Goal: Transaction & Acquisition: Subscribe to service/newsletter

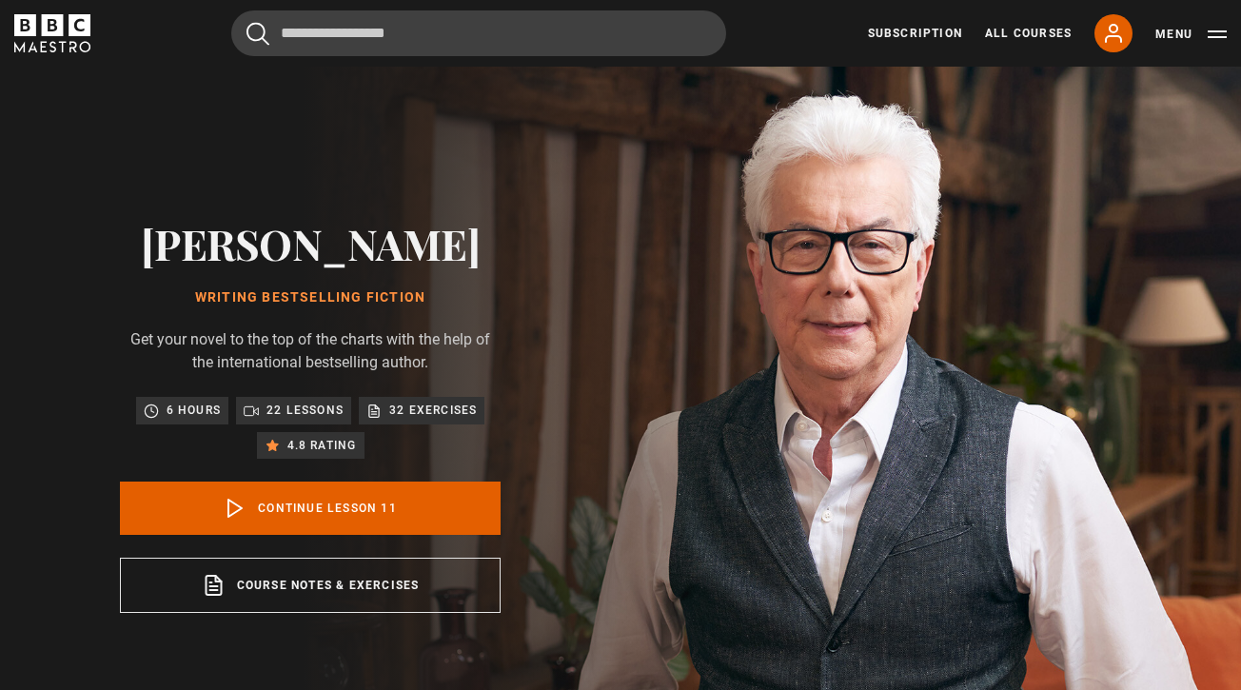
scroll to position [838, 0]
click at [1217, 30] on button "Menu" at bounding box center [1190, 34] width 71 height 19
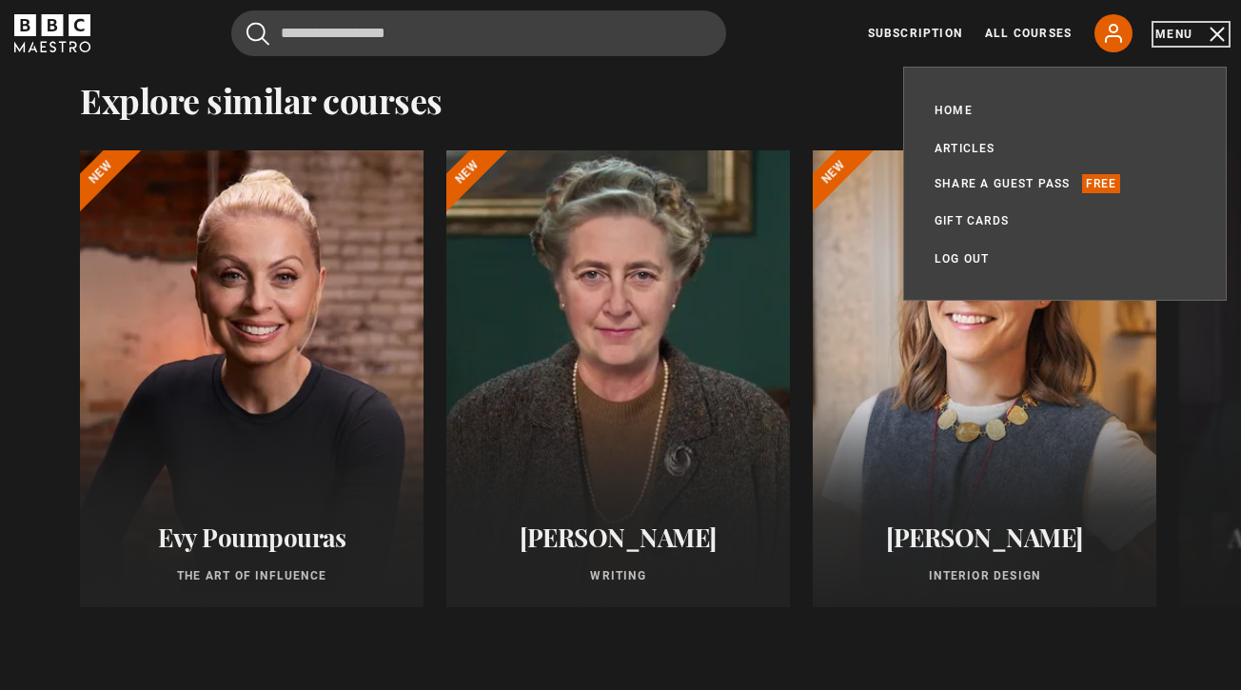
scroll to position [1665, 0]
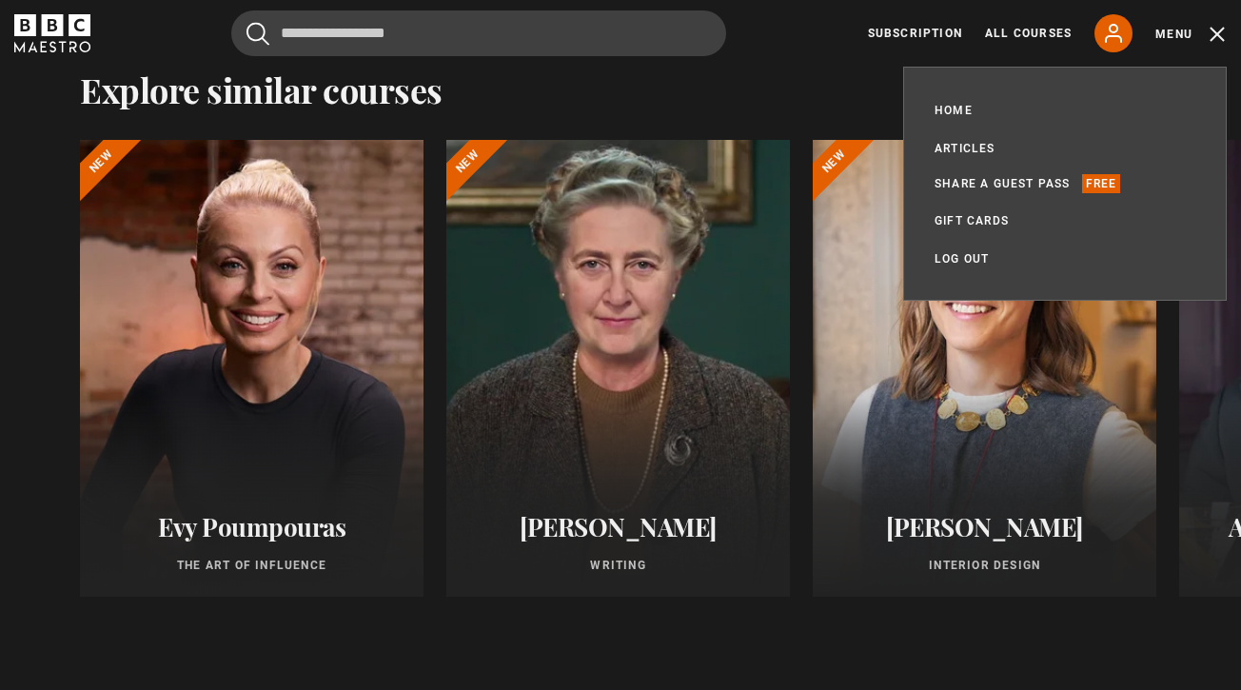
click at [602, 424] on div at bounding box center [618, 368] width 344 height 457
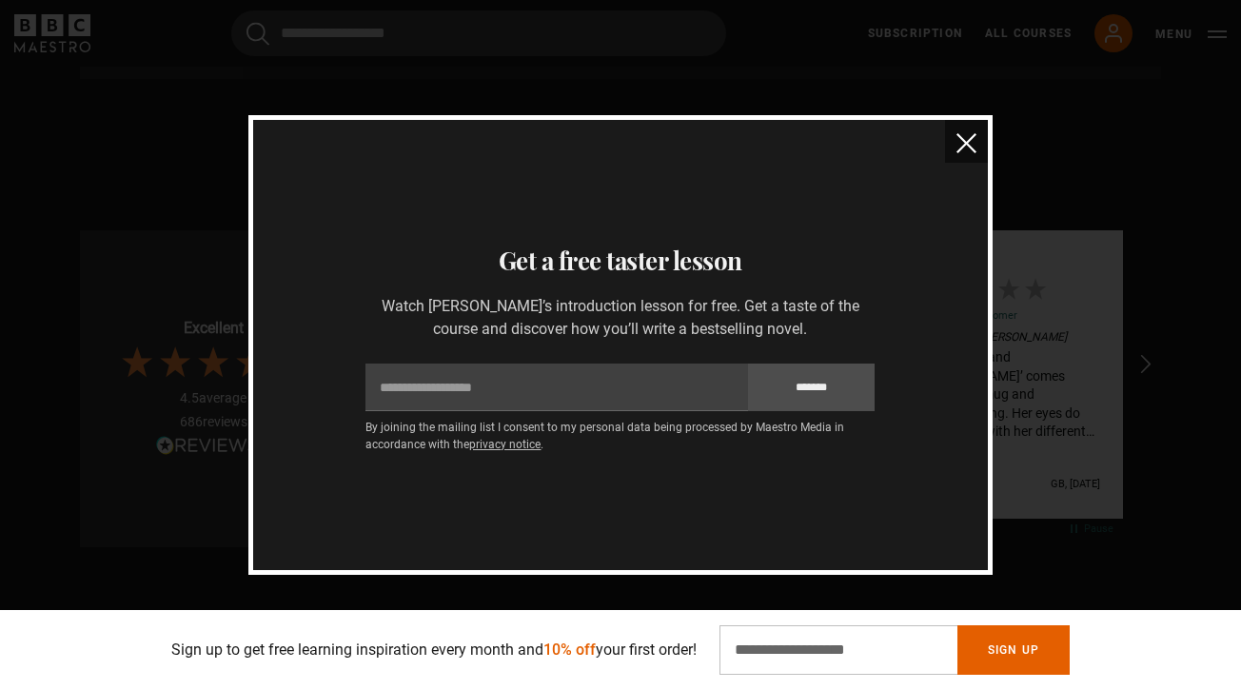
scroll to position [4181, 0]
click at [969, 150] on img "close" at bounding box center [966, 143] width 20 height 20
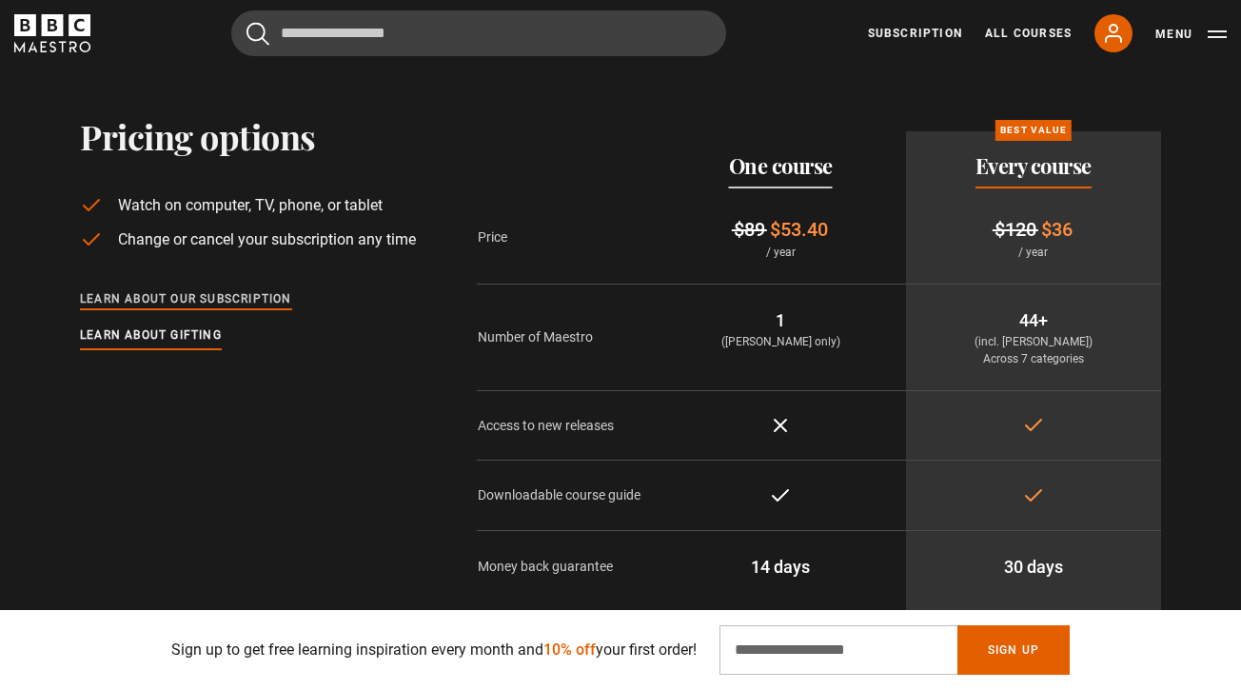
scroll to position [0, 0]
click at [248, 289] on link "Learn about our subscription" at bounding box center [186, 299] width 212 height 21
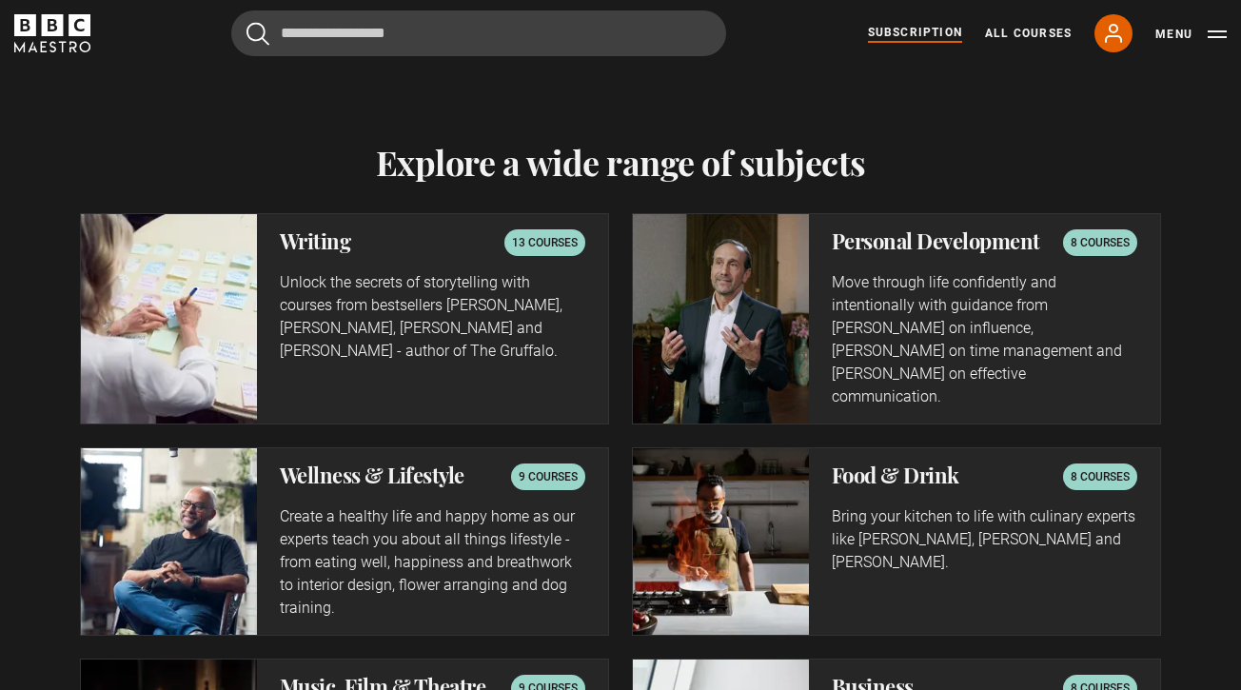
scroll to position [0, 1247]
click at [540, 238] on p "13 courses" at bounding box center [545, 242] width 66 height 19
click at [323, 341] on p "Unlock the secrets of storytelling with courses from bestsellers Ken Follett, J…" at bounding box center [433, 316] width 306 height 91
click at [203, 318] on img at bounding box center [169, 318] width 176 height 209
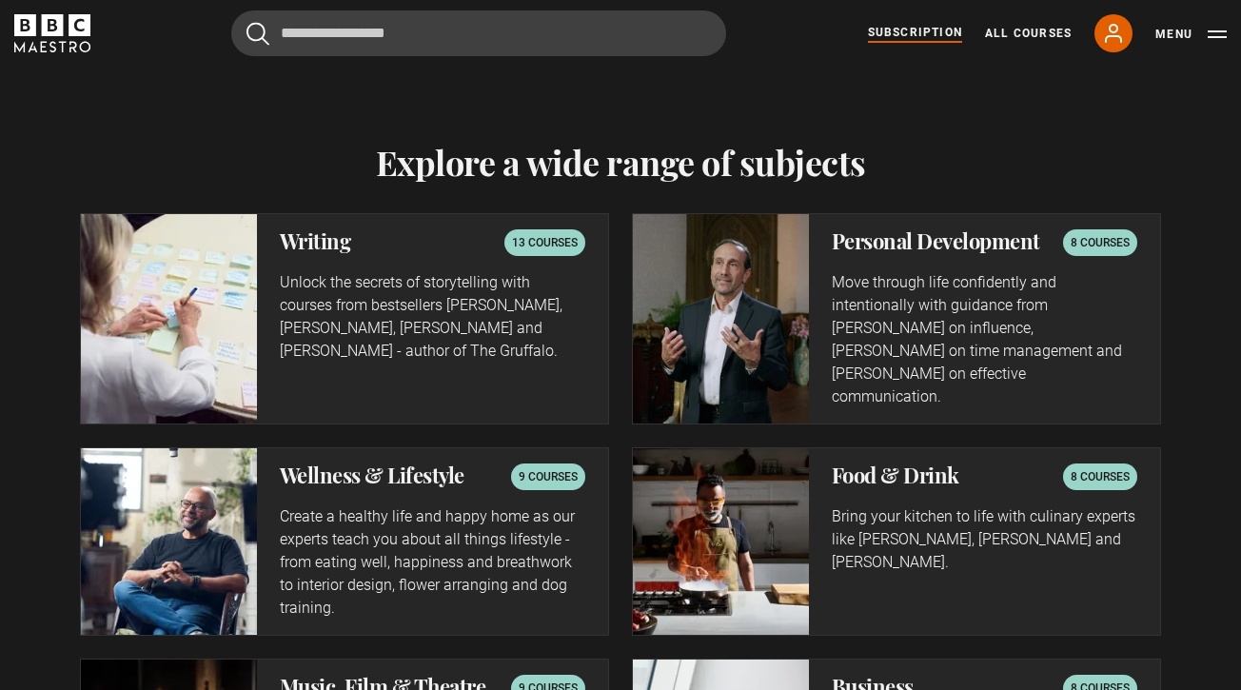
click at [534, 240] on p "13 courses" at bounding box center [545, 242] width 66 height 19
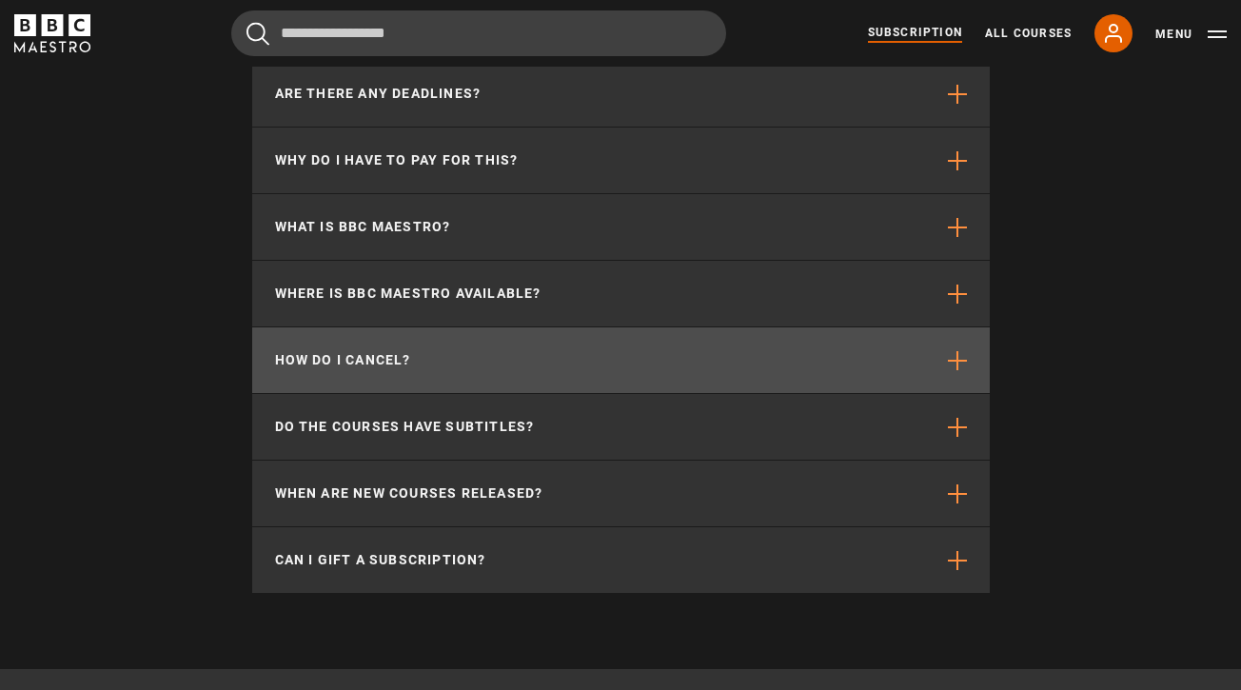
scroll to position [0, 2743]
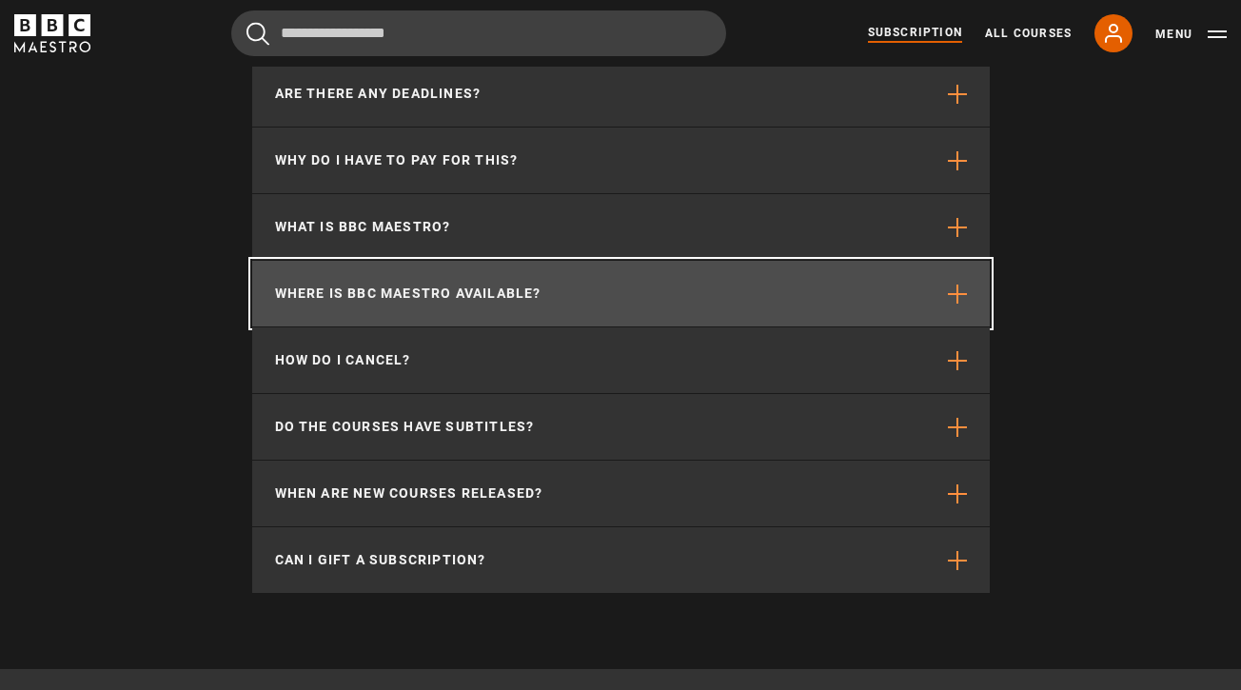
click at [562, 261] on button "Where is BBC Maestro available?" at bounding box center [621, 294] width 738 height 66
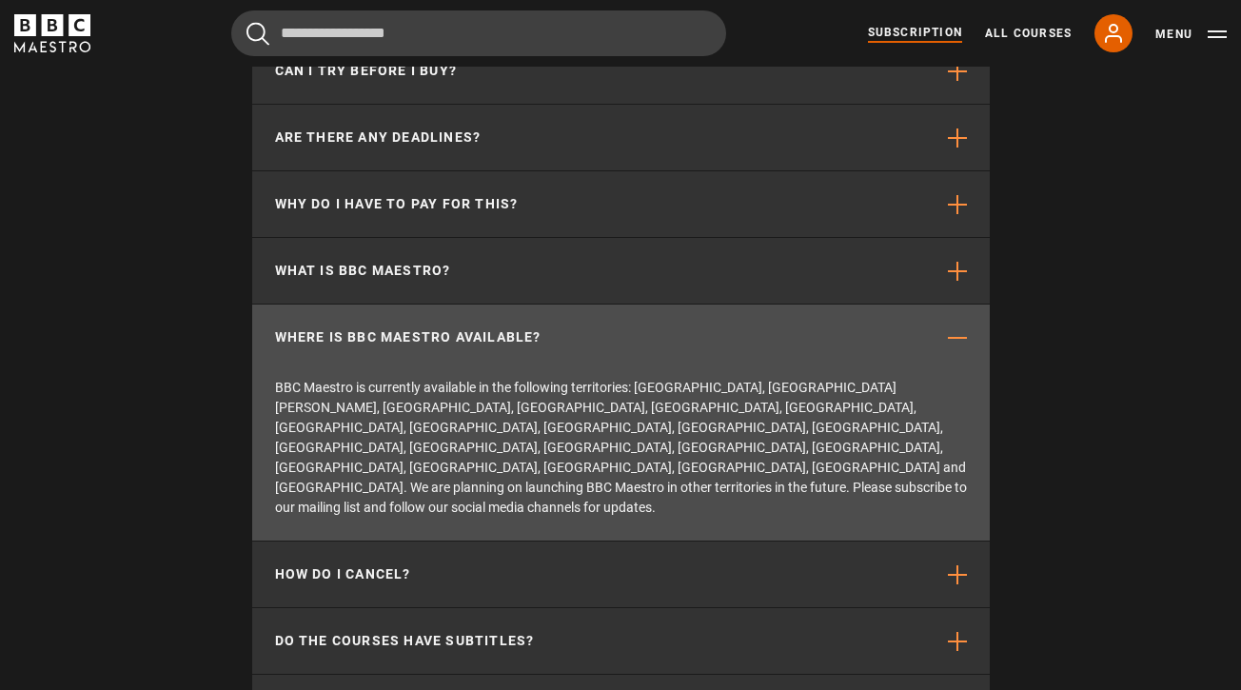
scroll to position [5204, 0]
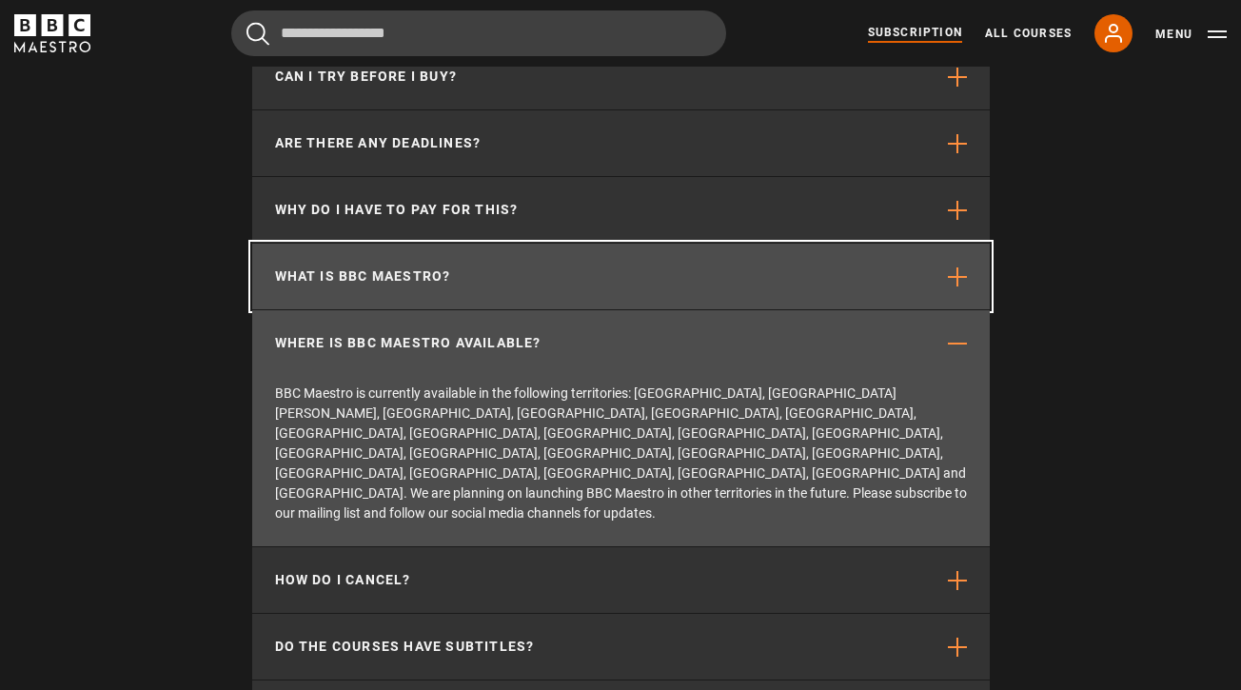
click at [563, 244] on button "What is BBC Maestro?" at bounding box center [621, 277] width 738 height 66
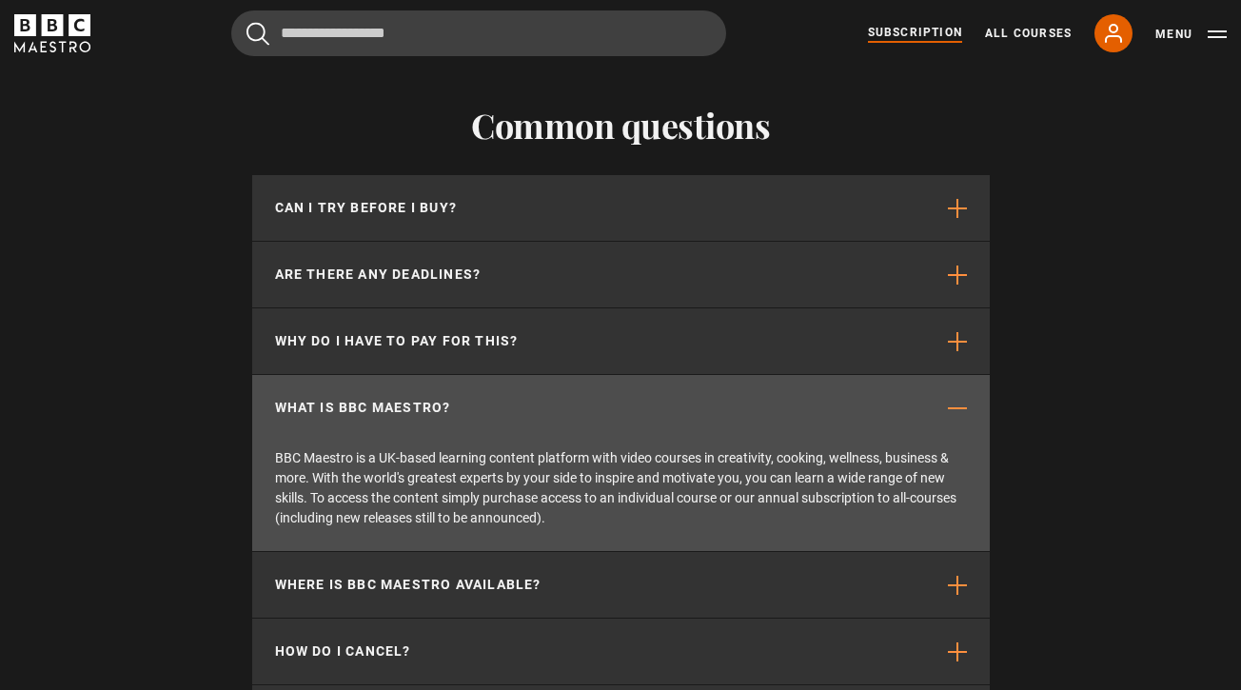
scroll to position [5058, 0]
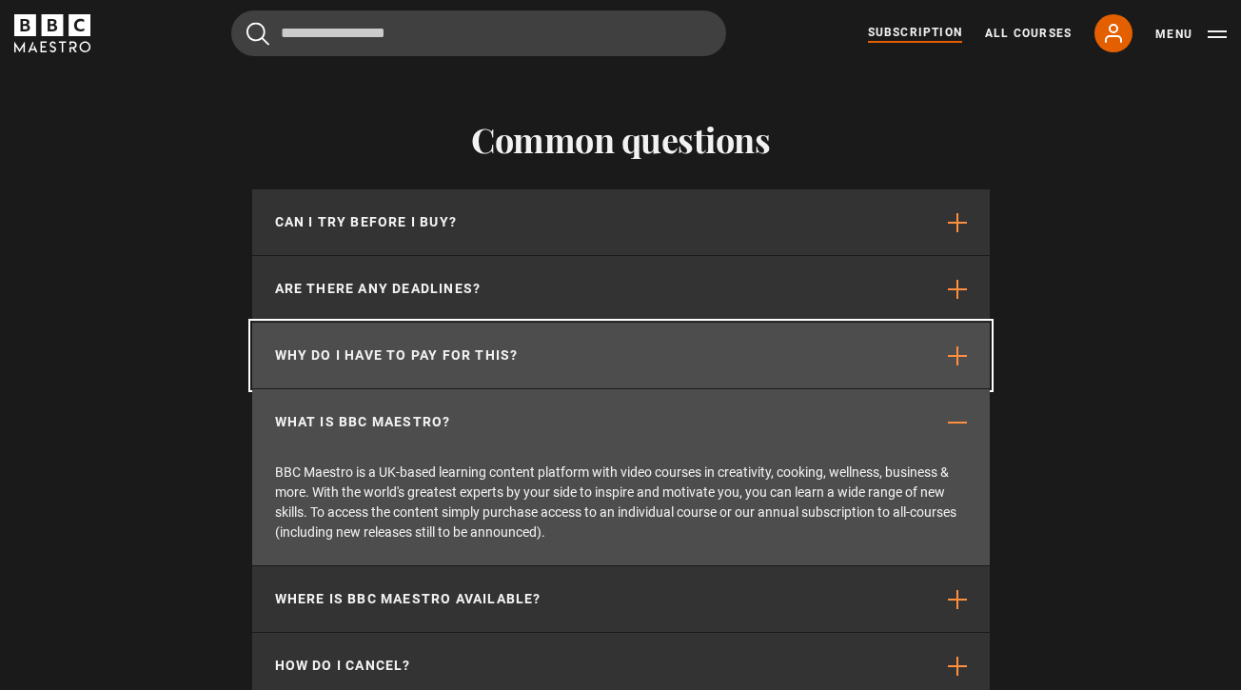
click at [571, 323] on button "Why do I have to pay for this?" at bounding box center [621, 356] width 738 height 66
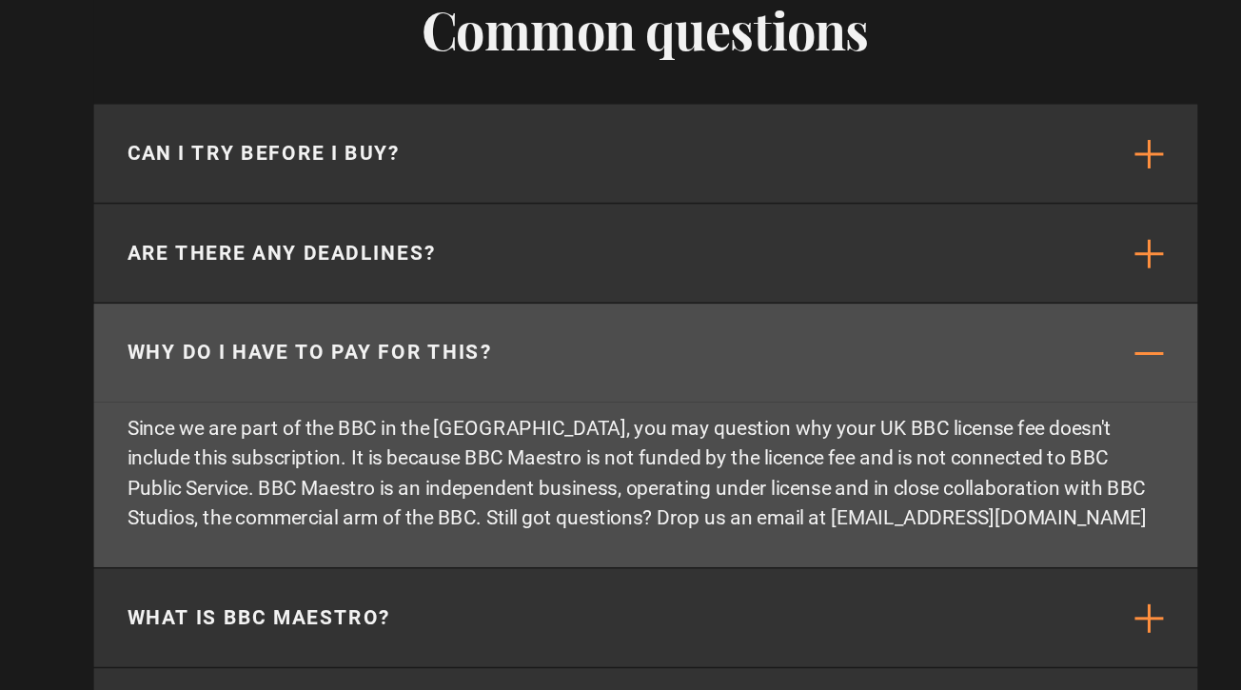
scroll to position [0, 3990]
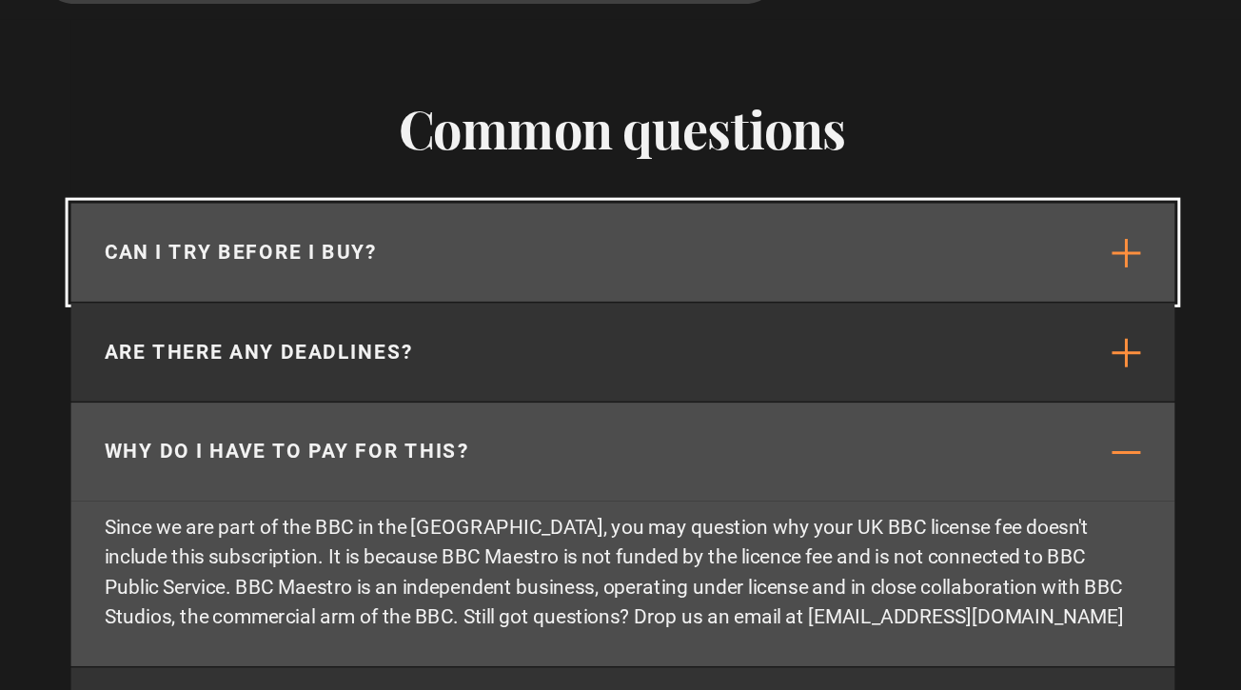
click at [542, 189] on button "Can I try before I buy?" at bounding box center [621, 222] width 738 height 66
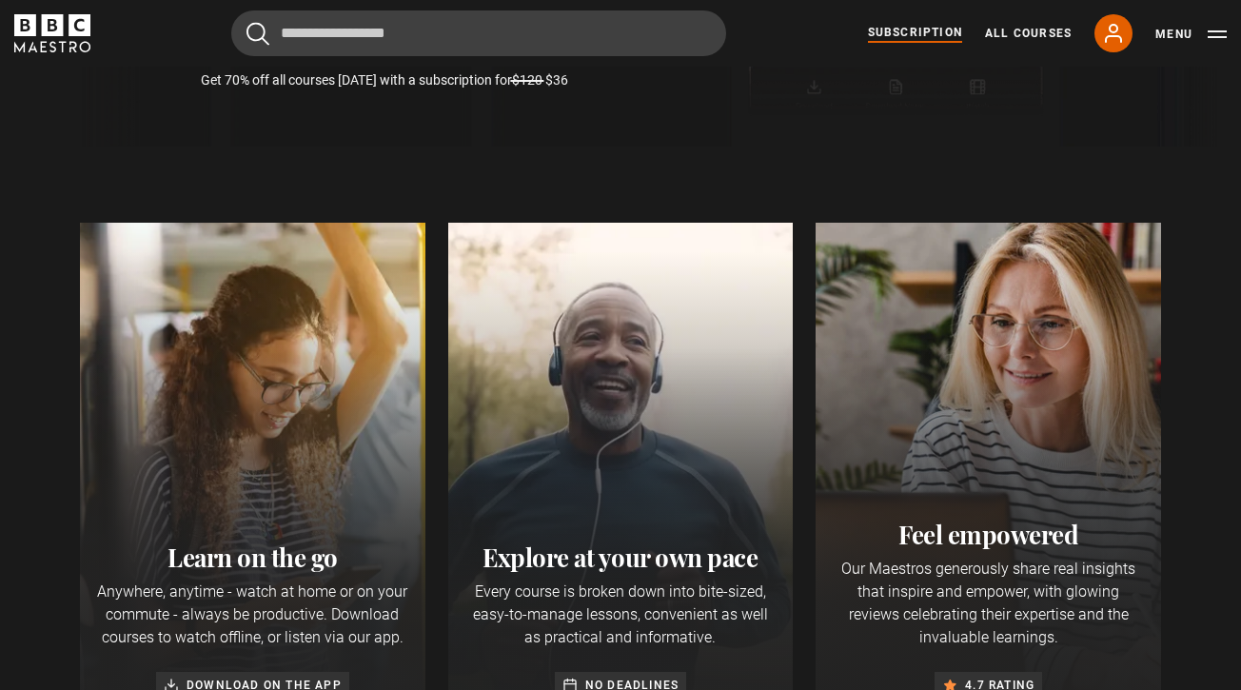
scroll to position [492, 0]
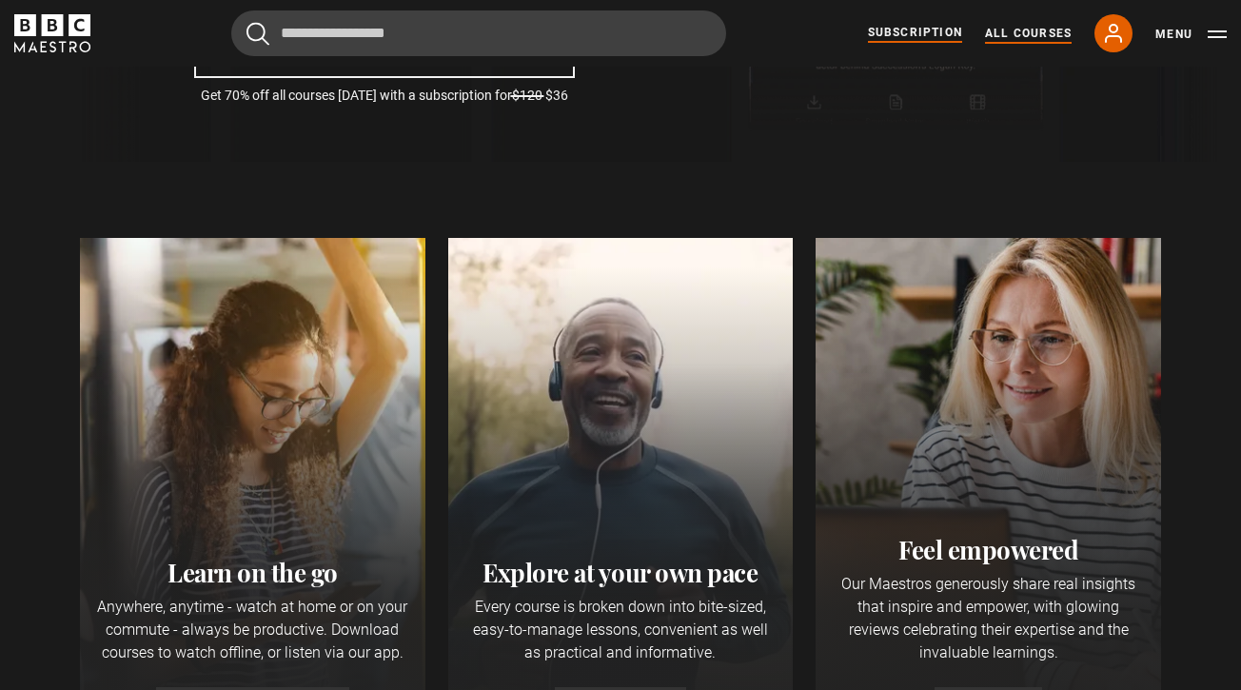
click at [1018, 33] on link "All Courses" at bounding box center [1028, 33] width 87 height 17
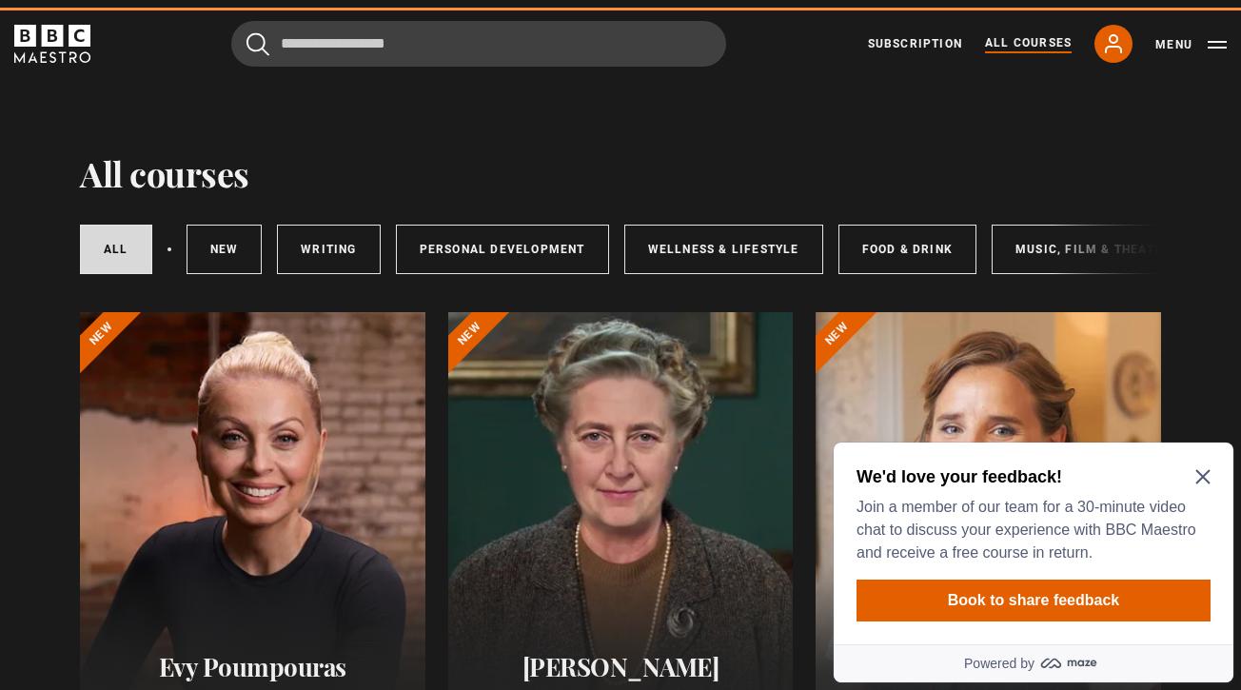
click at [1204, 469] on icon "Close Maze Prompt" at bounding box center [1202, 476] width 15 height 15
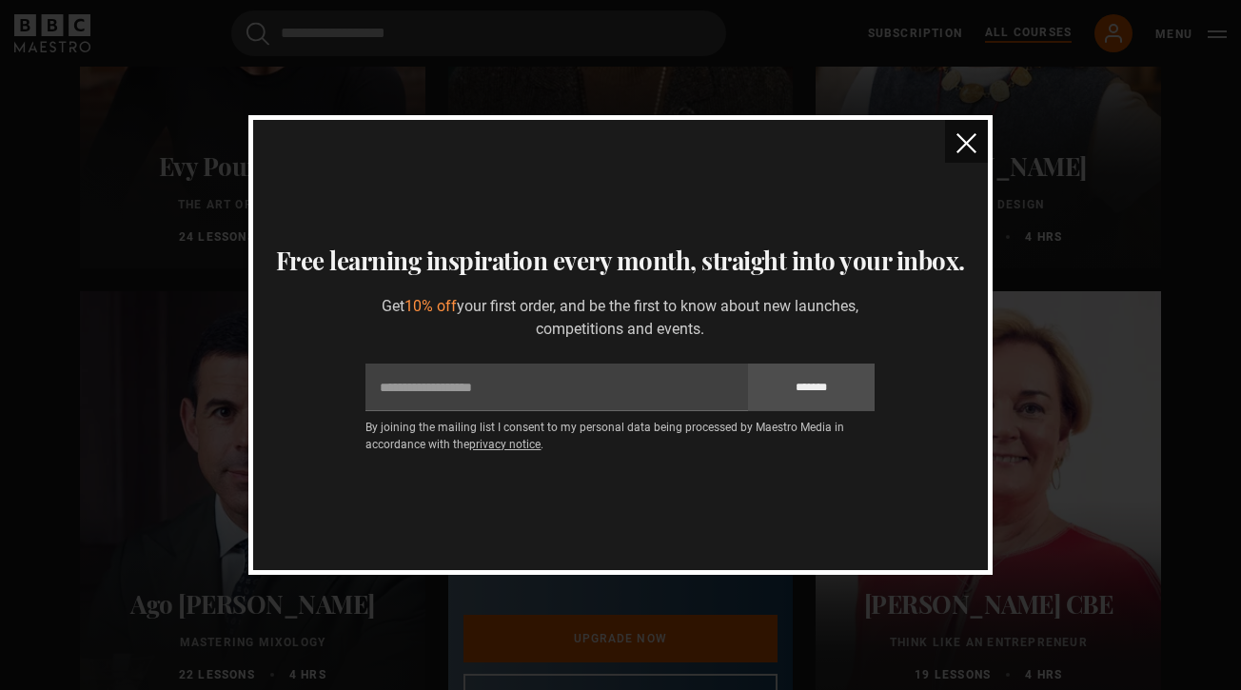
scroll to position [434, 0]
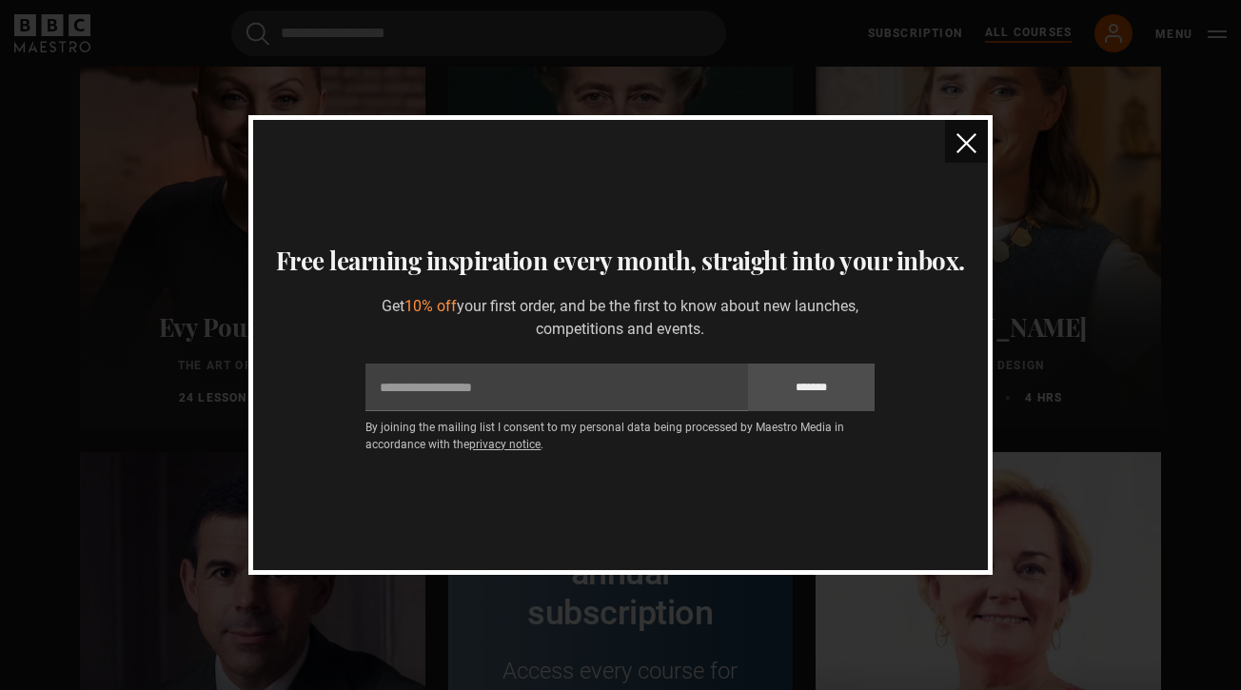
click at [969, 133] on img "close" at bounding box center [966, 143] width 20 height 20
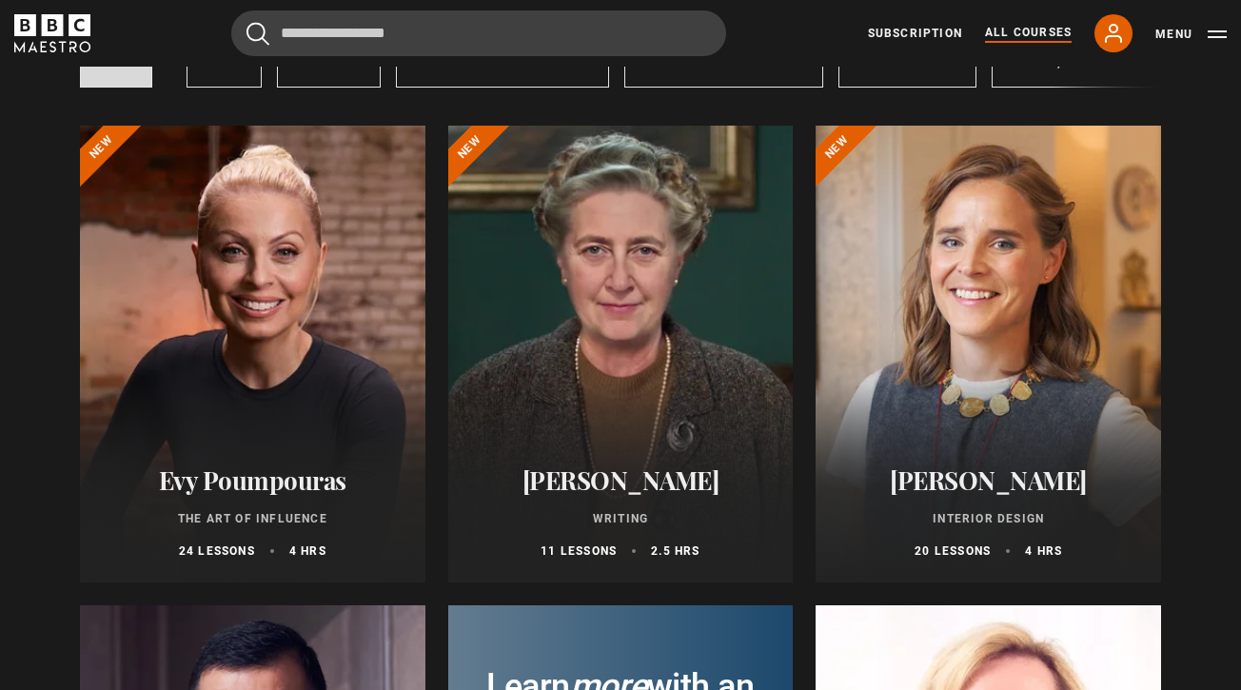
scroll to position [280, 0]
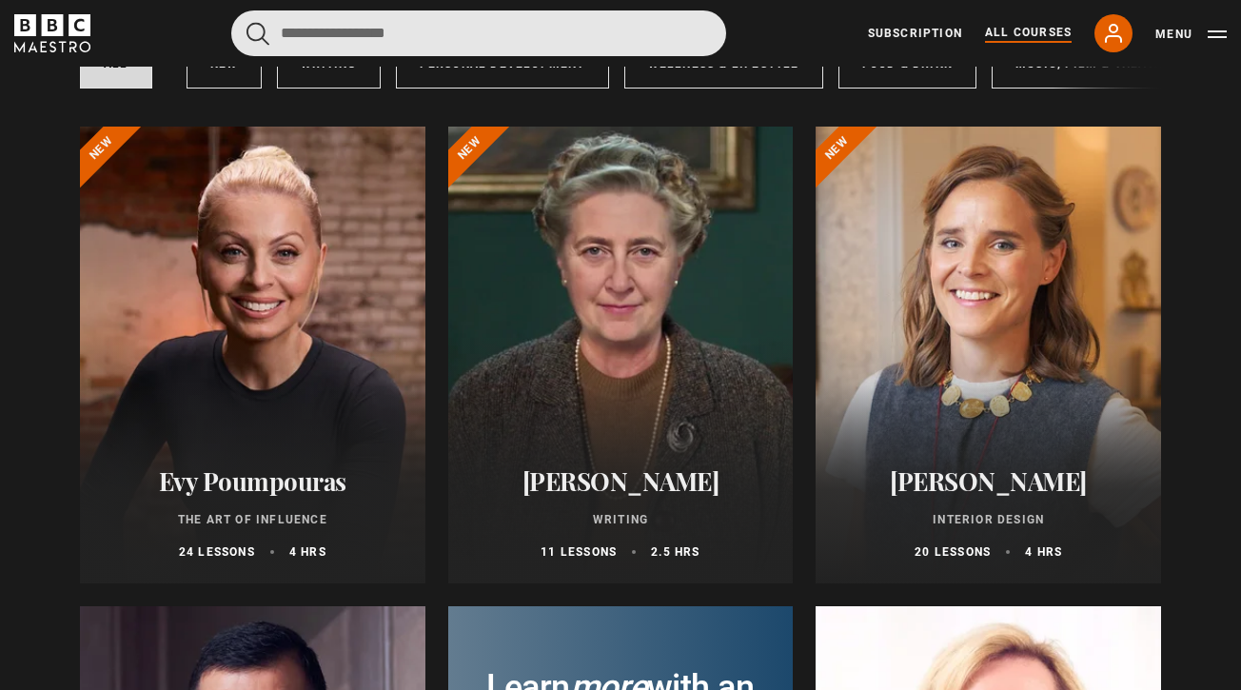
click at [404, 32] on input "Search" at bounding box center [478, 33] width 495 height 46
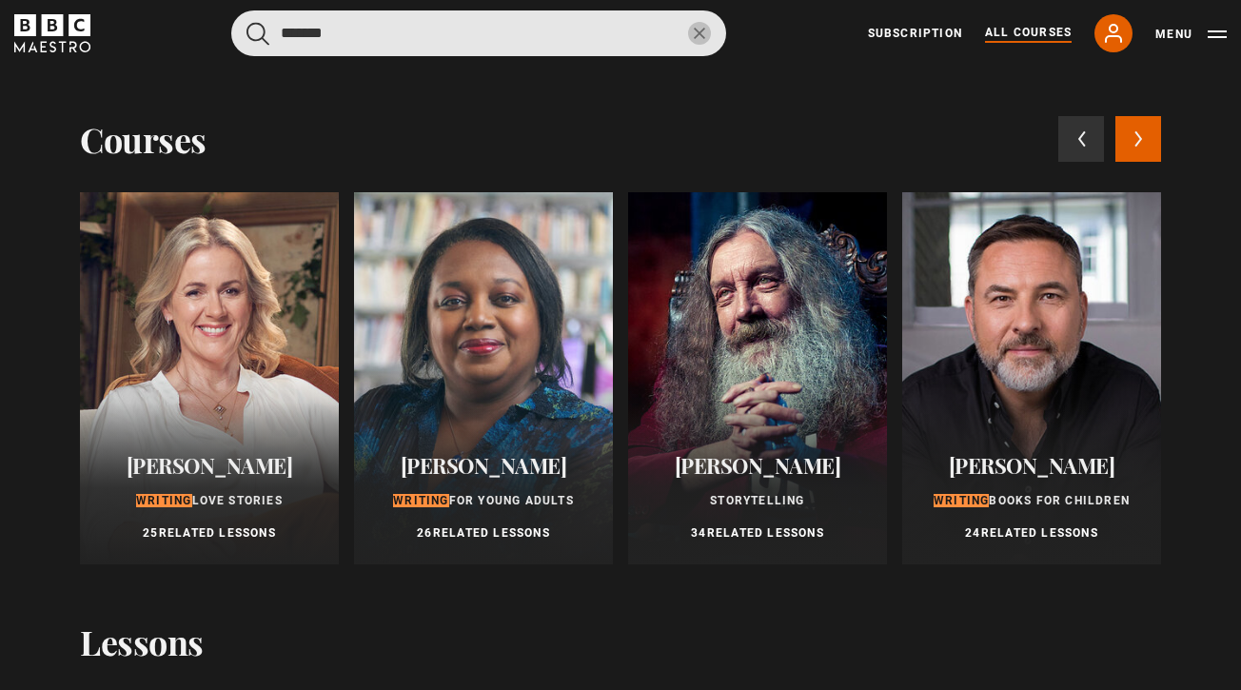
type input "*******"
click at [246, 22] on button "submit" at bounding box center [257, 34] width 23 height 24
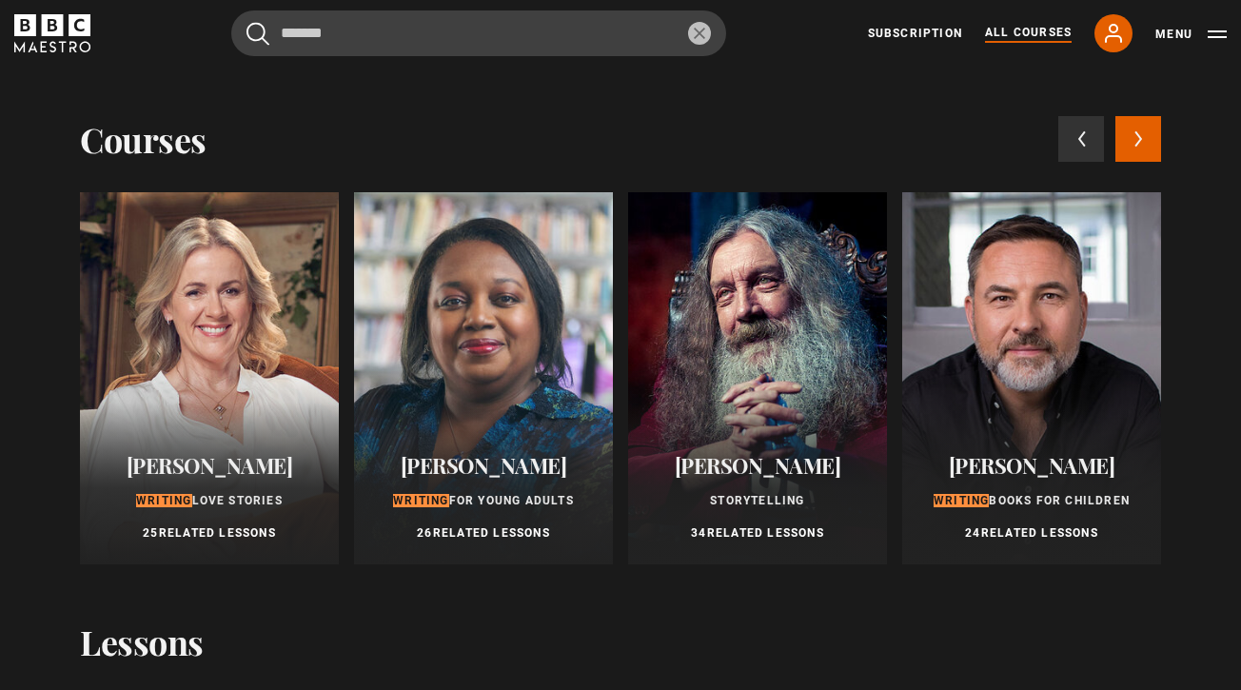
click at [774, 497] on span "Storytelling" at bounding box center [757, 500] width 94 height 13
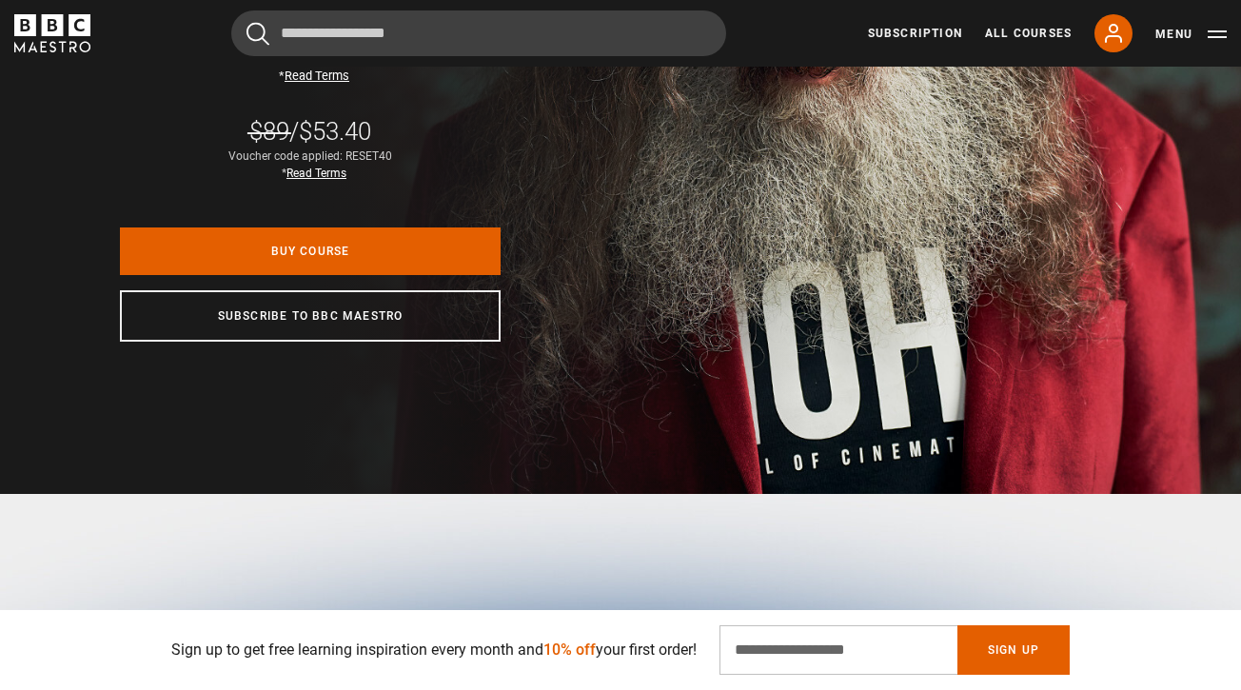
scroll to position [543, 0]
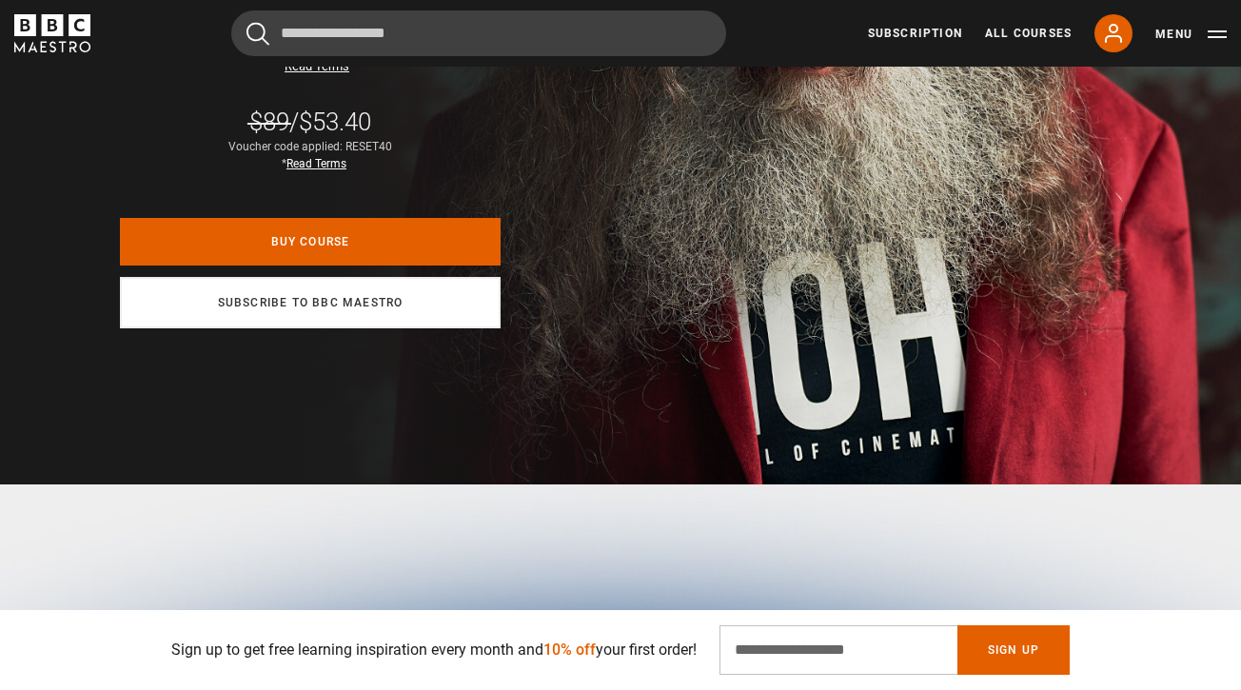
click at [312, 303] on link "Subscribe to BBC Maestro" at bounding box center [310, 302] width 381 height 51
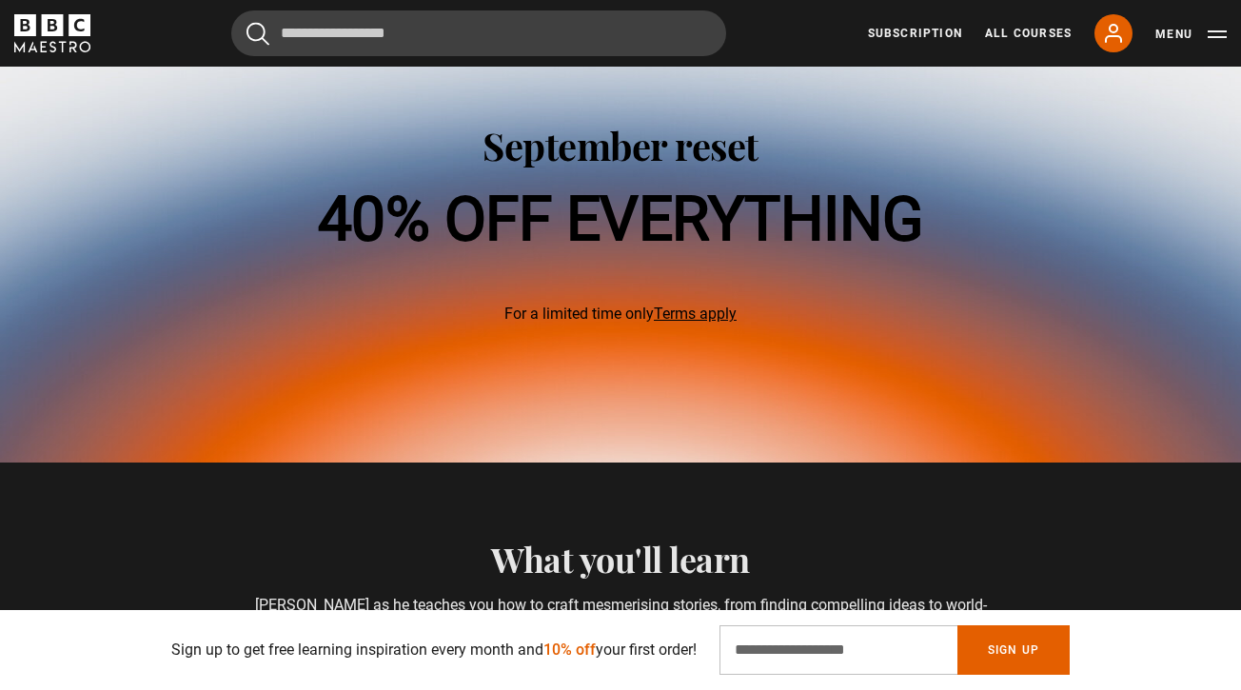
scroll to position [1071, 0]
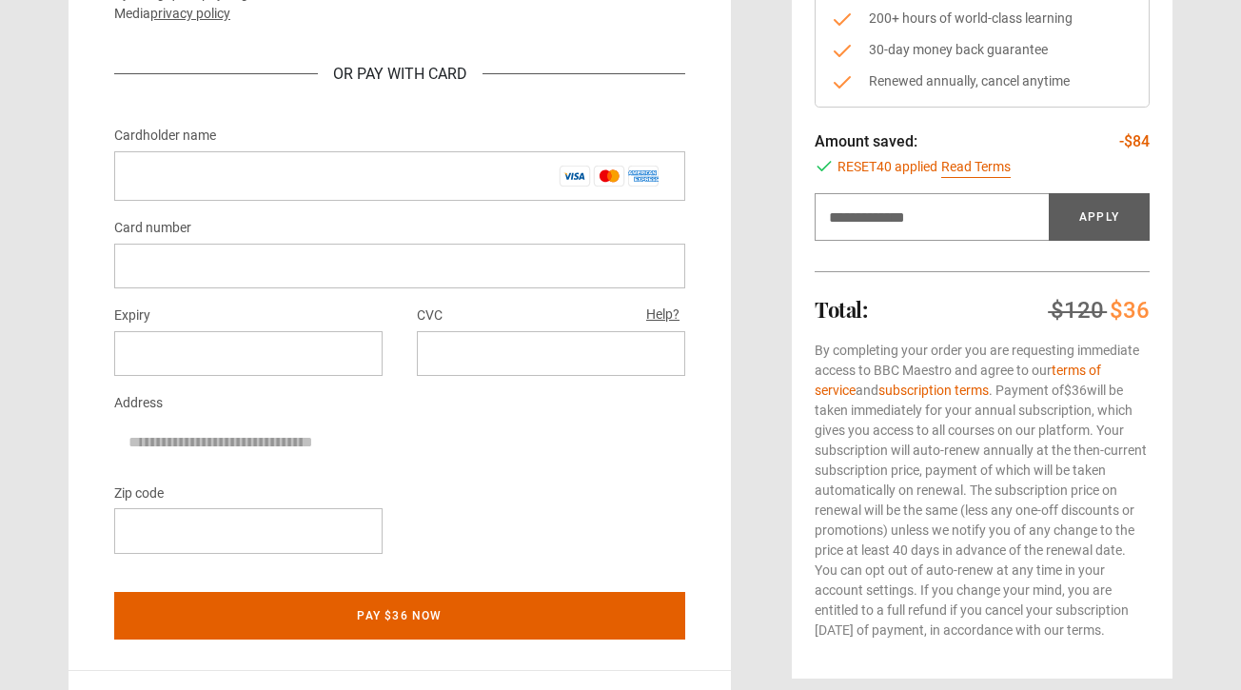
scroll to position [366, 0]
